Goal: Task Accomplishment & Management: Complete application form

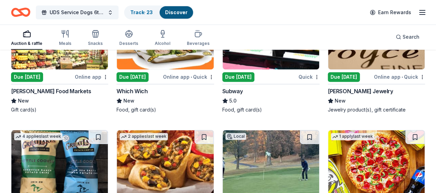
scroll to position [4078, 0]
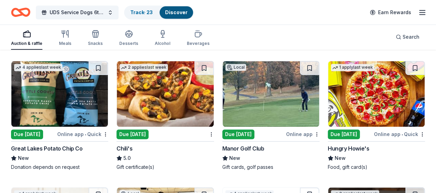
scroll to position [4147, 0]
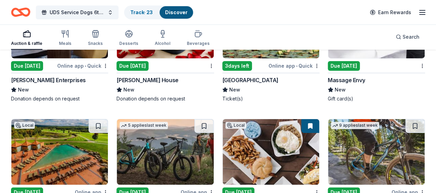
scroll to position [5042, 0]
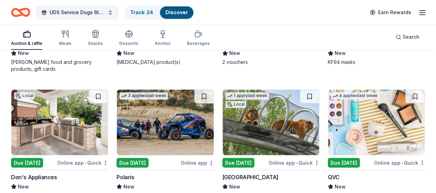
scroll to position [5723, 0]
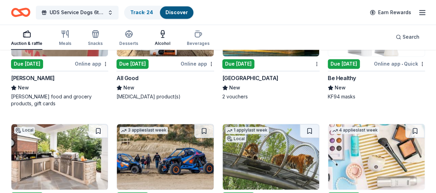
click at [166, 35] on icon "button" at bounding box center [162, 34] width 8 height 8
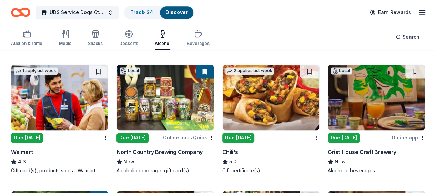
scroll to position [462, 0]
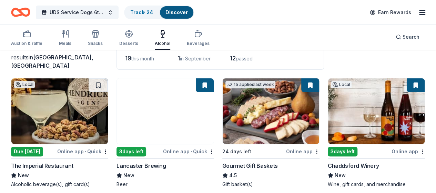
scroll to position [0, 0]
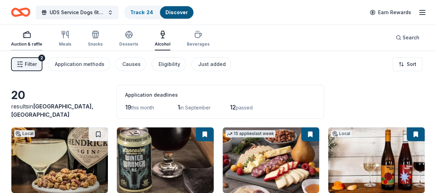
click at [31, 35] on icon "button" at bounding box center [27, 34] width 8 height 8
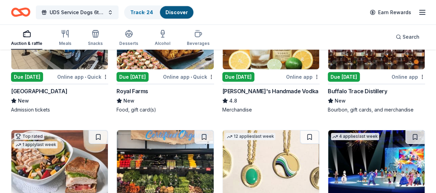
scroll to position [1137, 0]
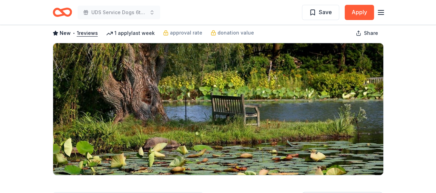
scroll to position [69, 0]
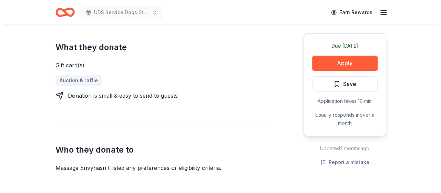
scroll to position [310, 0]
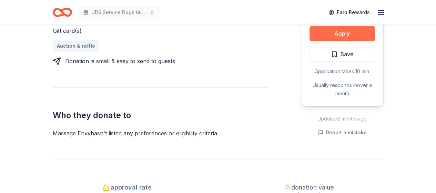
click at [340, 37] on button "Apply" at bounding box center [341, 33] width 65 height 15
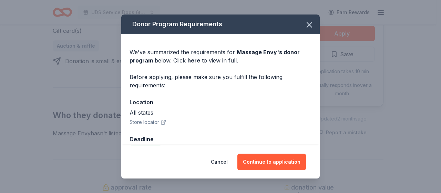
click at [162, 121] on icon "button" at bounding box center [164, 122] width 6 height 6
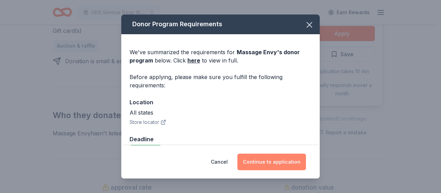
click at [287, 164] on button "Continue to application" at bounding box center [271, 161] width 69 height 17
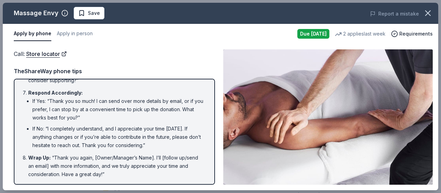
scroll to position [0, 0]
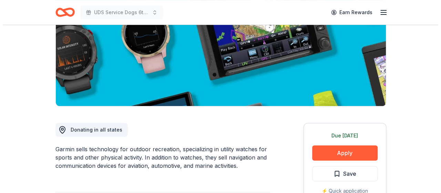
scroll to position [138, 0]
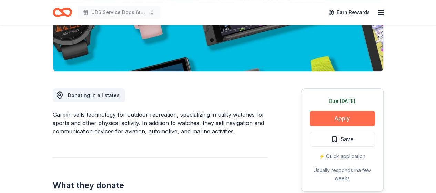
click at [347, 117] on button "Apply" at bounding box center [341, 118] width 65 height 15
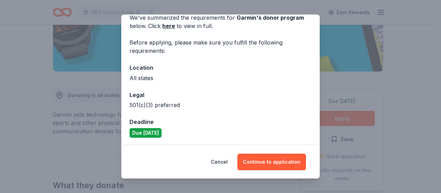
scroll to position [35, 0]
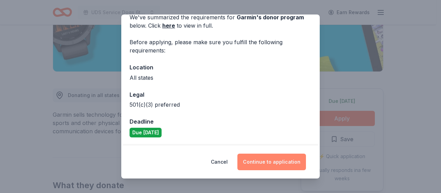
click at [266, 161] on button "Continue to application" at bounding box center [271, 161] width 69 height 17
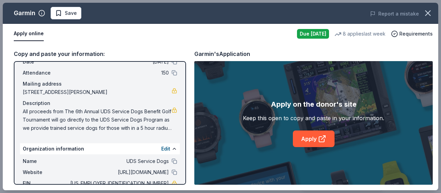
scroll to position [82, 0]
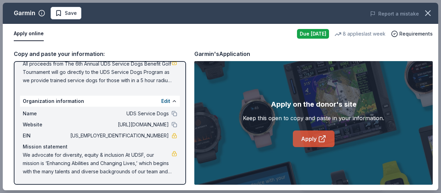
click at [320, 146] on link "Apply" at bounding box center [314, 138] width 42 height 17
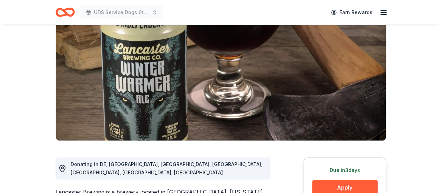
scroll to position [138, 0]
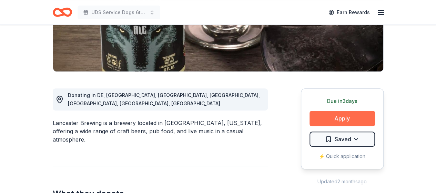
click at [326, 121] on button "Apply" at bounding box center [341, 118] width 65 height 15
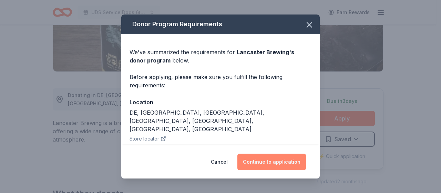
click at [291, 166] on button "Continue to application" at bounding box center [271, 161] width 69 height 17
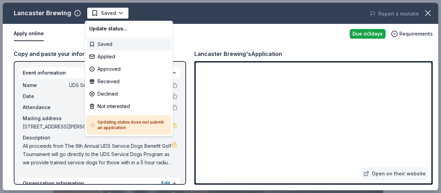
click at [99, 43] on div "Saved" at bounding box center [128, 44] width 85 height 12
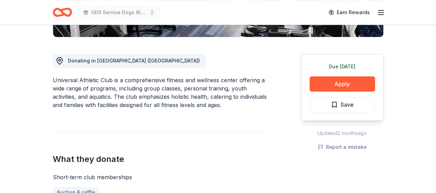
scroll to position [207, 0]
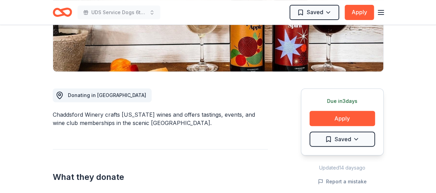
scroll to position [207, 0]
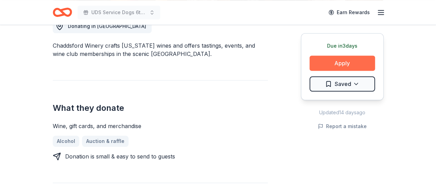
click at [344, 65] on button "Apply" at bounding box center [341, 62] width 65 height 15
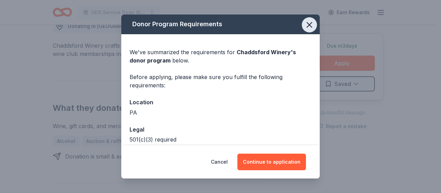
click at [305, 24] on icon "button" at bounding box center [310, 25] width 10 height 10
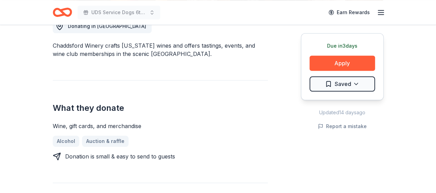
scroll to position [172, 0]
